Goal: Task Accomplishment & Management: Use online tool/utility

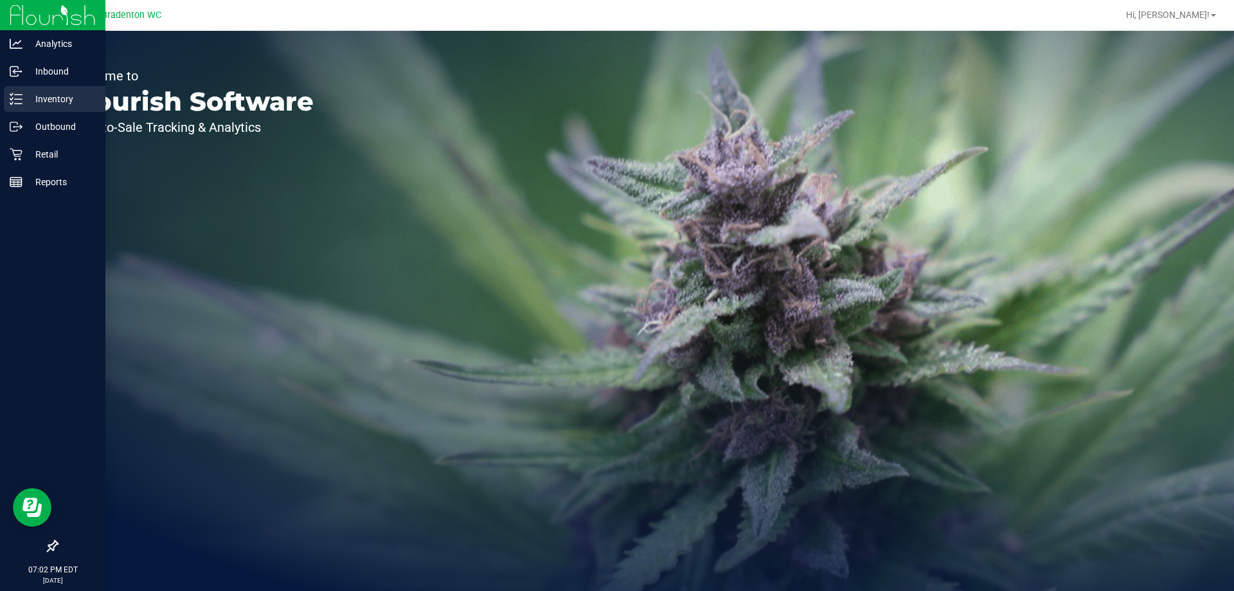
click at [40, 97] on p "Inventory" at bounding box center [60, 98] width 77 height 15
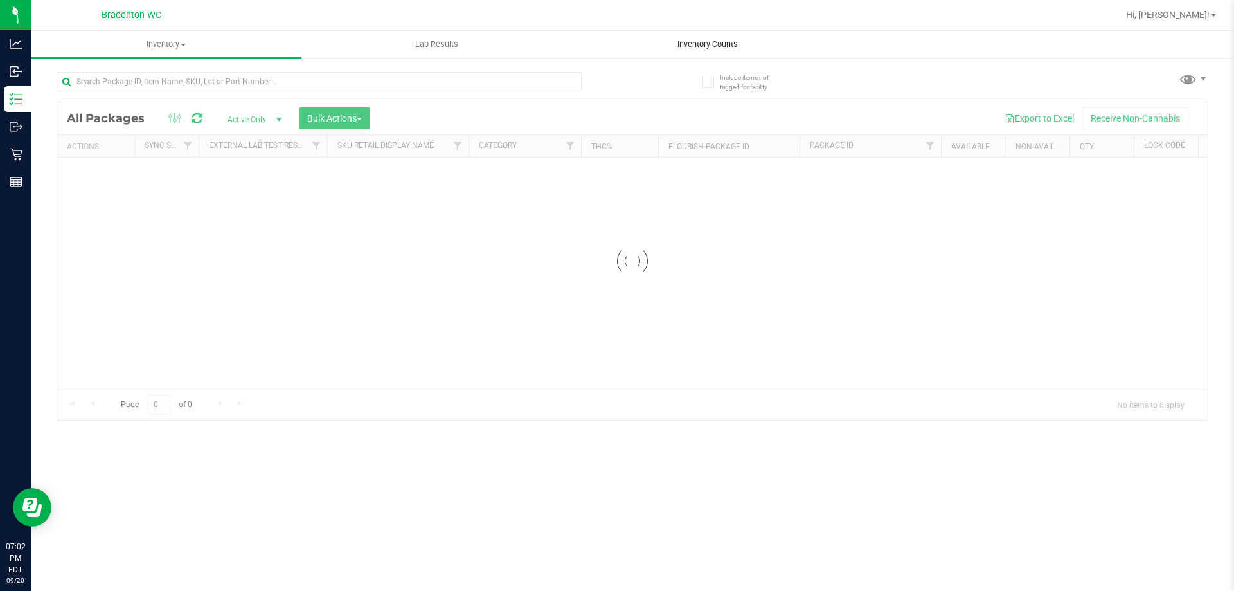
click at [718, 45] on span "Inventory Counts" at bounding box center [707, 45] width 95 height 12
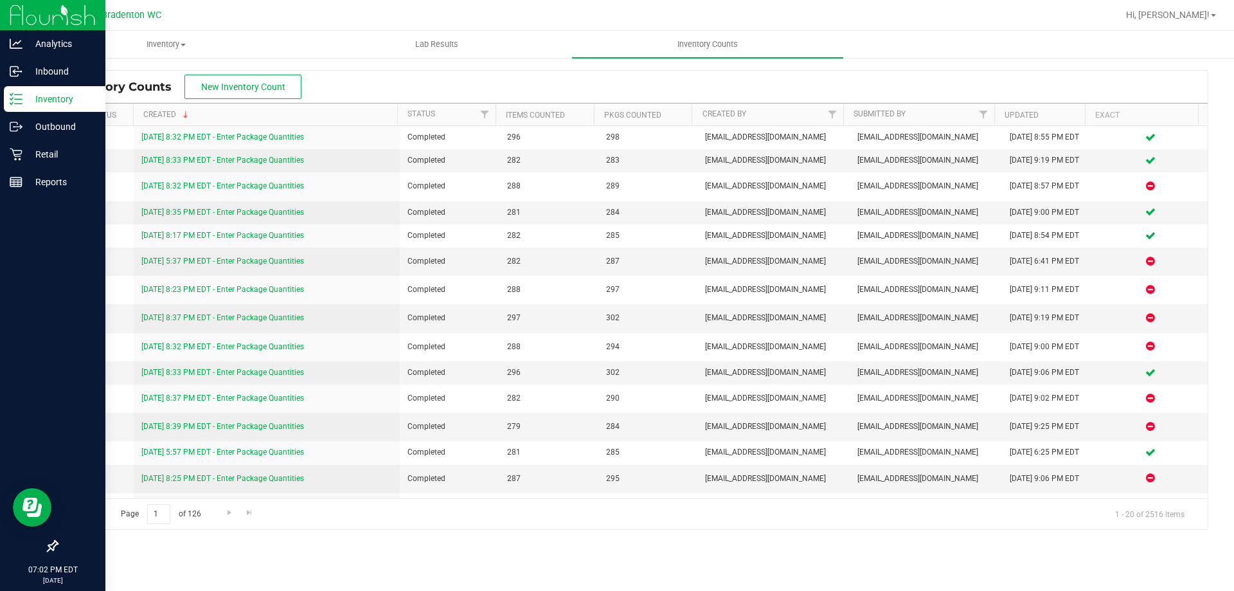
click at [13, 89] on div "Inventory" at bounding box center [55, 99] width 102 height 26
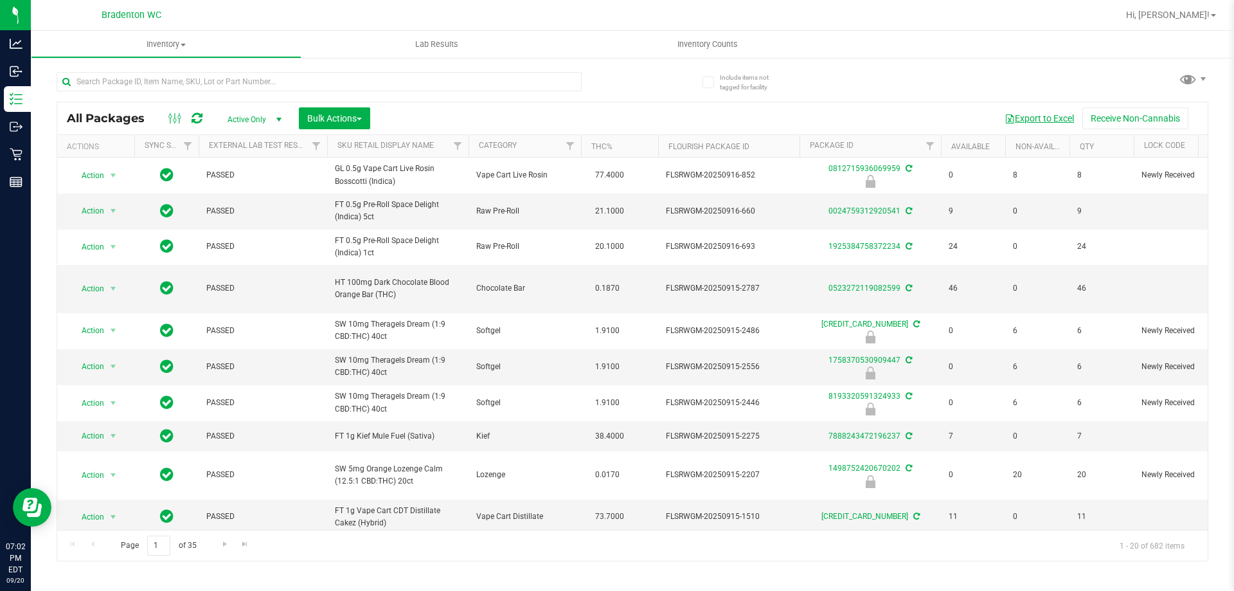
click at [1027, 120] on button "Export to Excel" at bounding box center [1039, 118] width 86 height 22
